Goal: Complete application form

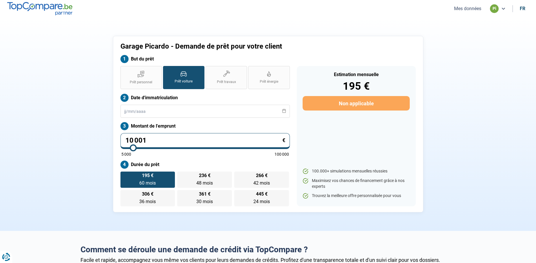
click at [466, 10] on button "Mes données" at bounding box center [468, 9] width 31 height 6
